Goal: Navigation & Orientation: Find specific page/section

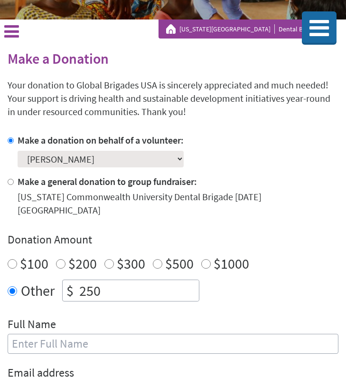
scroll to position [136, 0]
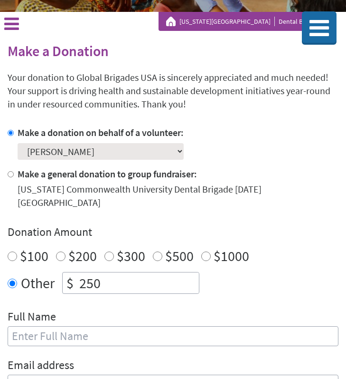
click at [217, 14] on div "Virginia Commonwealth University Dental Brigades" at bounding box center [245, 21] width 172 height 19
click at [214, 17] on link "[US_STATE][GEOGRAPHIC_DATA]" at bounding box center [227, 22] width 95 height 10
click at [210, 19] on link "[US_STATE][GEOGRAPHIC_DATA]" at bounding box center [227, 22] width 95 height 10
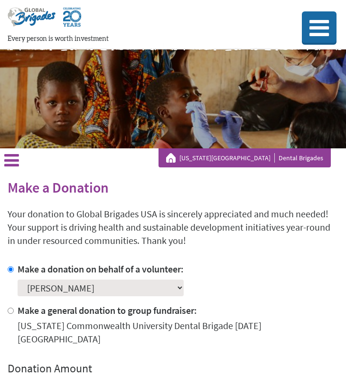
click at [14, 165] on icon at bounding box center [11, 160] width 15 height 17
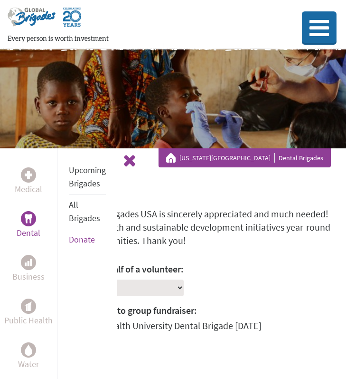
click at [82, 160] on li "Upcoming Brigades" at bounding box center [87, 177] width 37 height 35
click at [79, 186] on link "Upcoming Brigades" at bounding box center [87, 176] width 37 height 24
